Goal: Information Seeking & Learning: Learn about a topic

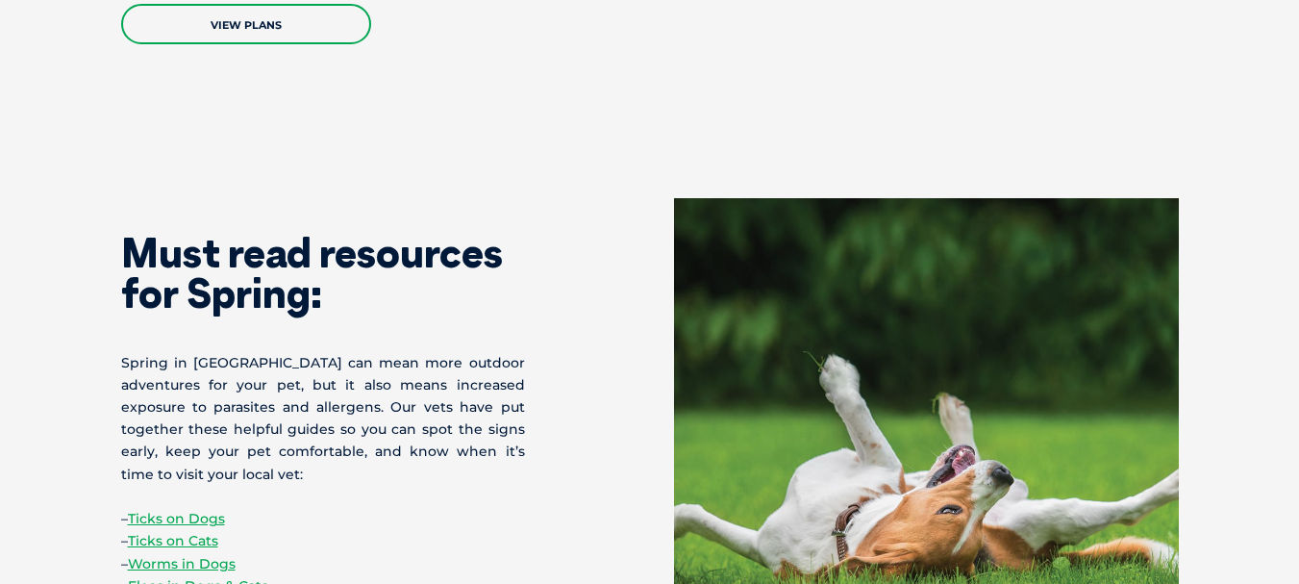
scroll to position [3653, 0]
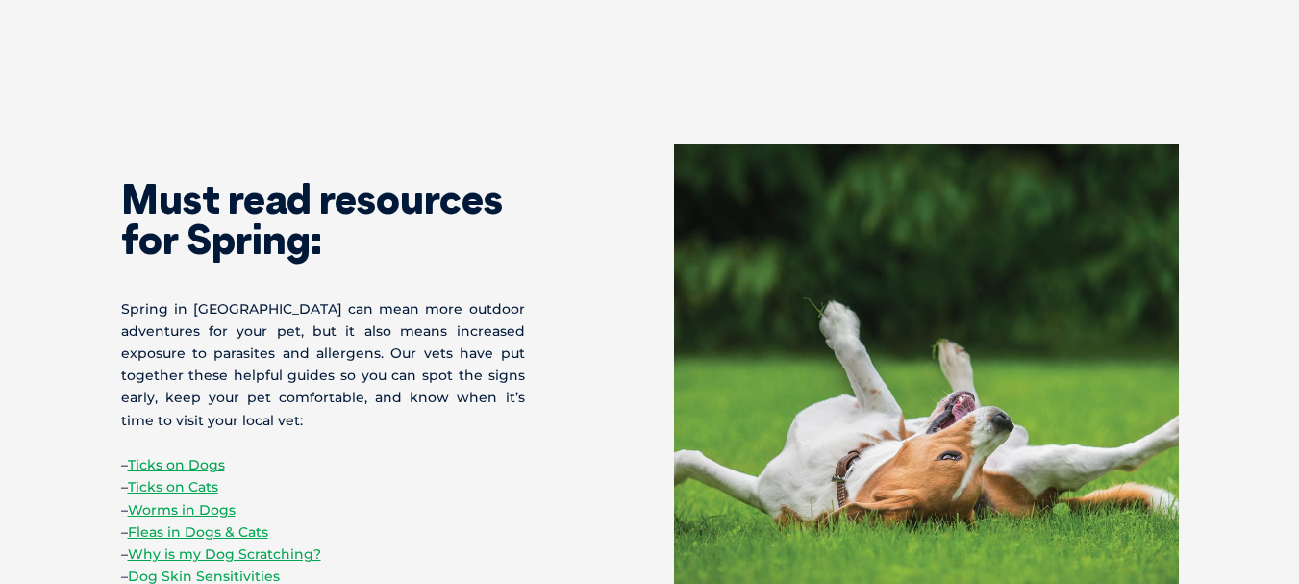
click at [212, 567] on link "Dog Skin Sensitivities" at bounding box center [204, 575] width 152 height 17
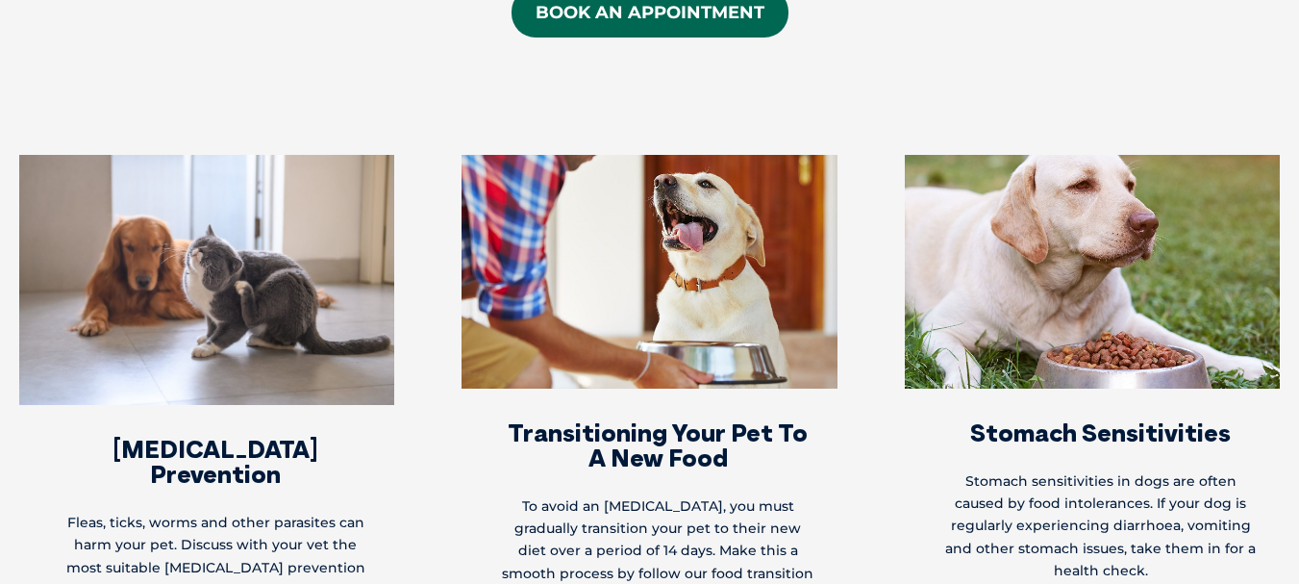
scroll to position [3173, 0]
